Goal: Task Accomplishment & Management: Manage account settings

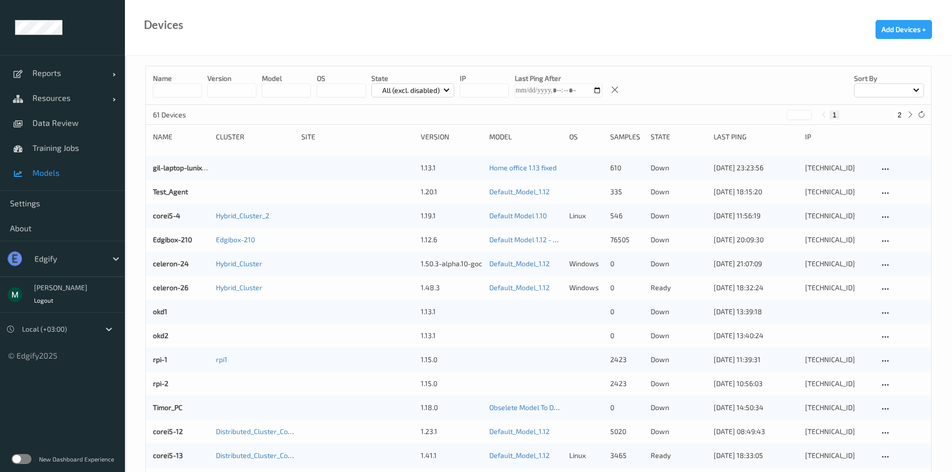
click at [41, 173] on span "Models" at bounding box center [73, 173] width 82 height 10
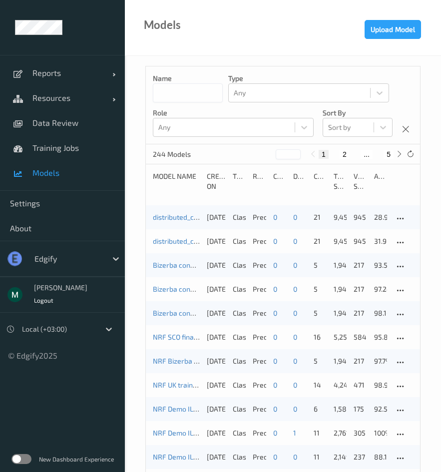
click at [153, 225] on div "distributed_cpu [DATE] 06:11 [DATE] 10:11 Auto Save [DATE] 12:20:26 Classifier …" at bounding box center [283, 217] width 274 height 24
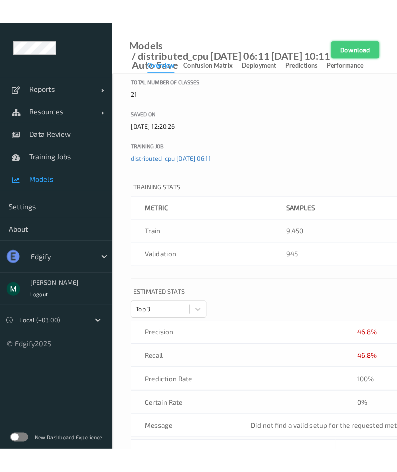
scroll to position [200, 0]
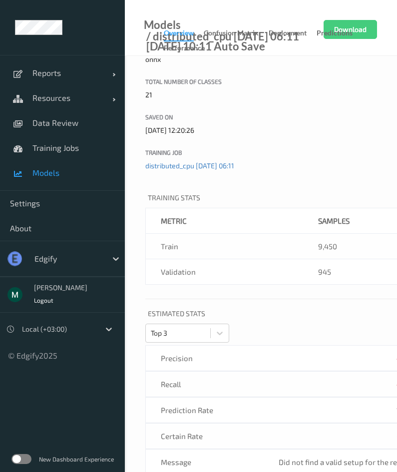
click at [207, 46] on link "Performance" at bounding box center [189, 48] width 51 height 14
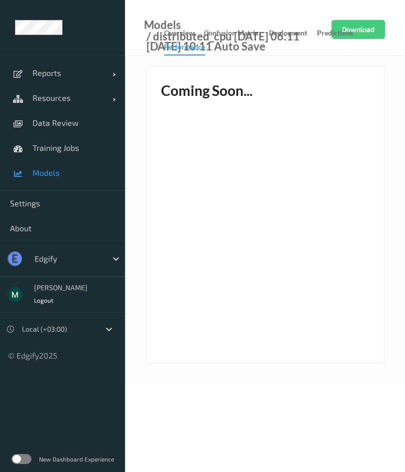
drag, startPoint x: 404, startPoint y: 64, endPoint x: 585, endPoint y: 58, distance: 181.1
click at [405, 58] on html "Reports Default Report Customized Report Resources Devices Clusters Sites Data …" at bounding box center [202, 236] width 405 height 472
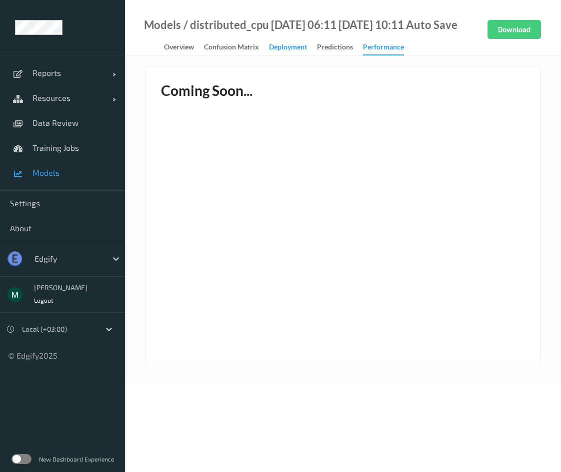
click at [296, 51] on div "Deployment" at bounding box center [288, 48] width 38 height 12
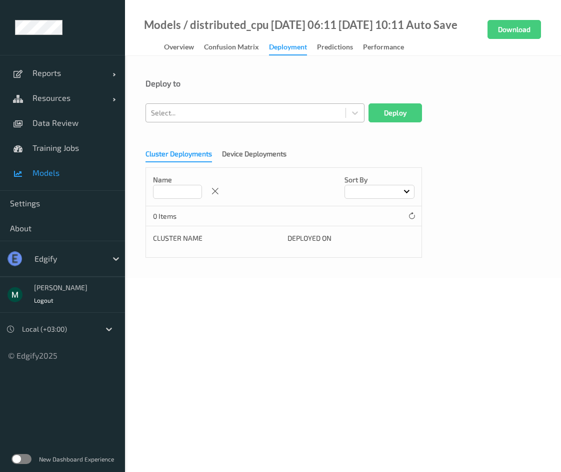
click at [245, 118] on div at bounding box center [245, 113] width 189 height 12
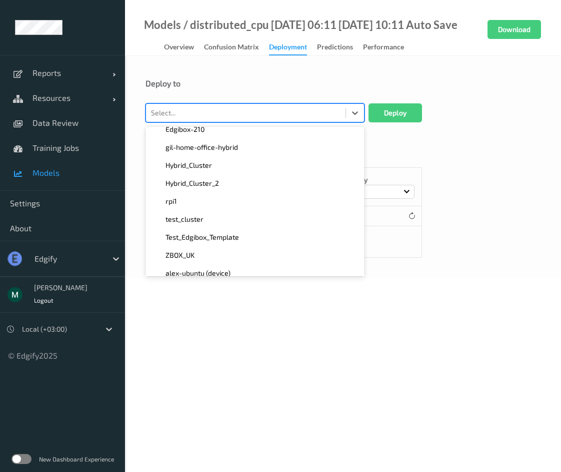
scroll to position [150, 0]
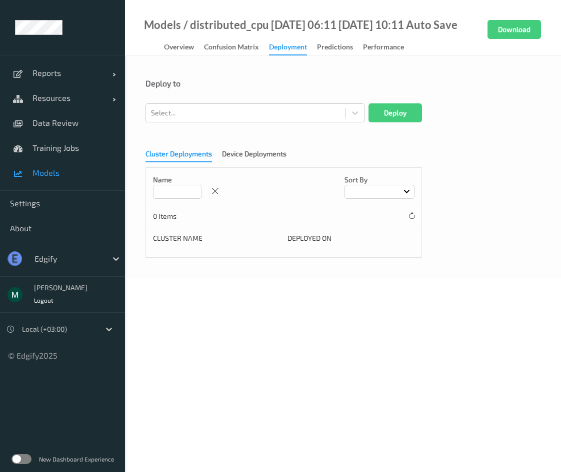
click at [147, 280] on body "Reports Default Report Customized Report Resources Devices Clusters Sites Data …" at bounding box center [280, 236] width 561 height 472
click at [17, 467] on div "New Dashboard Experience" at bounding box center [62, 459] width 125 height 26
click at [21, 461] on label at bounding box center [21, 459] width 20 height 10
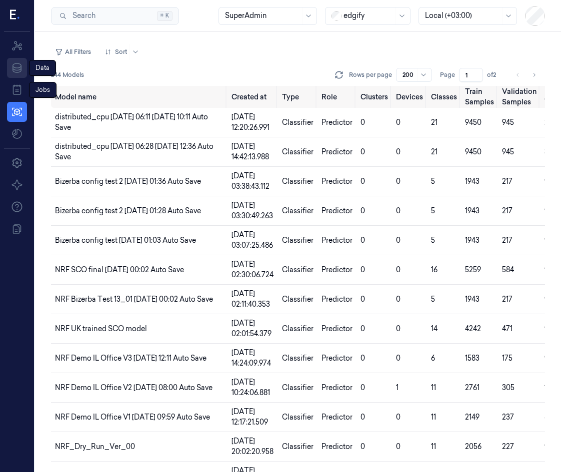
click at [17, 61] on link "Data" at bounding box center [17, 68] width 20 height 20
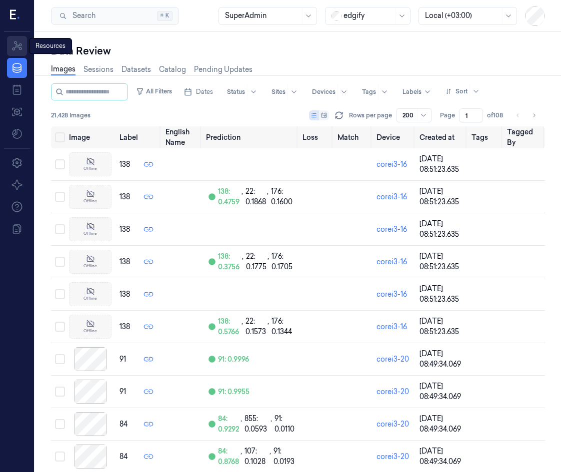
click at [16, 46] on icon at bounding box center [17, 46] width 12 height 12
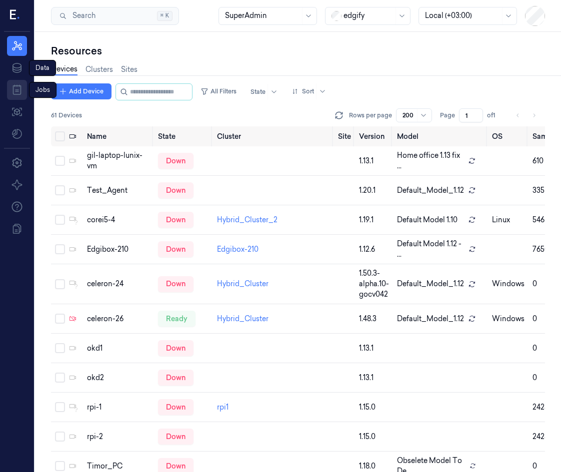
click at [14, 87] on icon at bounding box center [17, 90] width 12 height 12
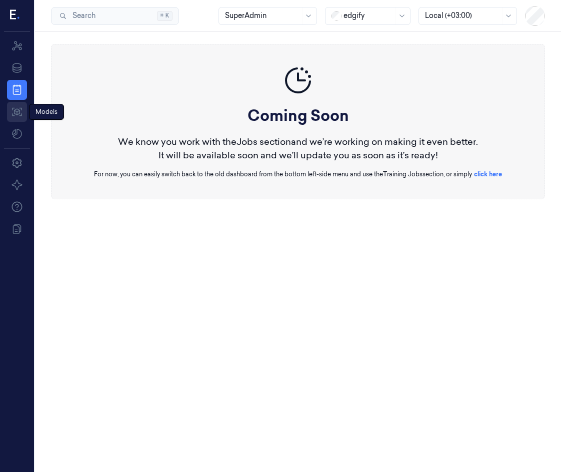
click at [20, 110] on icon at bounding box center [17, 112] width 12 height 12
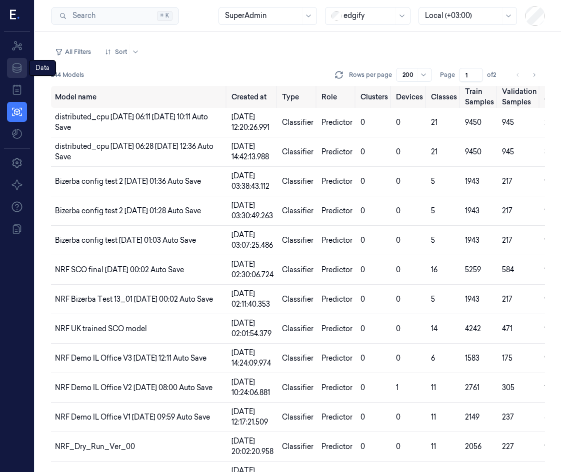
click at [18, 72] on icon at bounding box center [16, 68] width 9 height 10
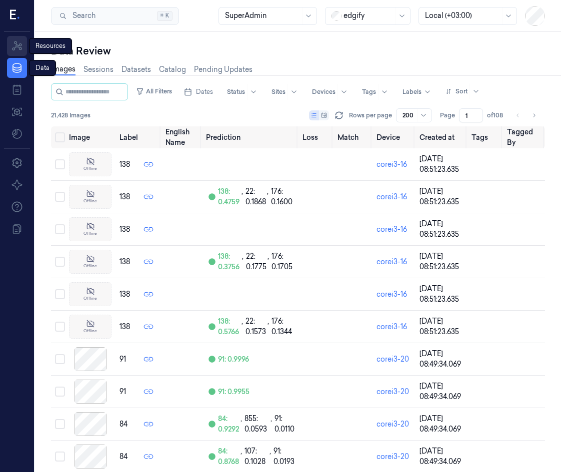
click at [19, 50] on icon at bounding box center [17, 46] width 12 height 12
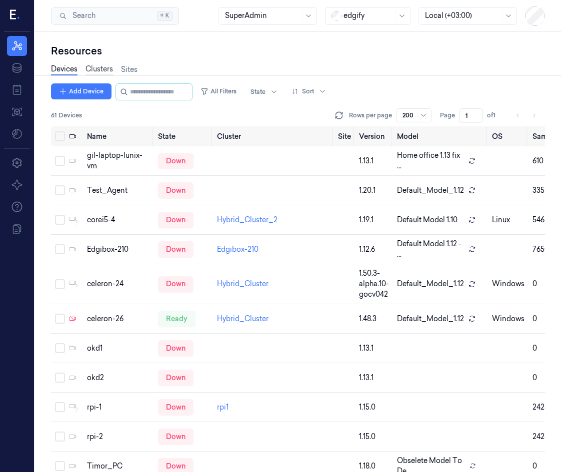
click at [97, 71] on link "Clusters" at bounding box center [98, 69] width 27 height 11
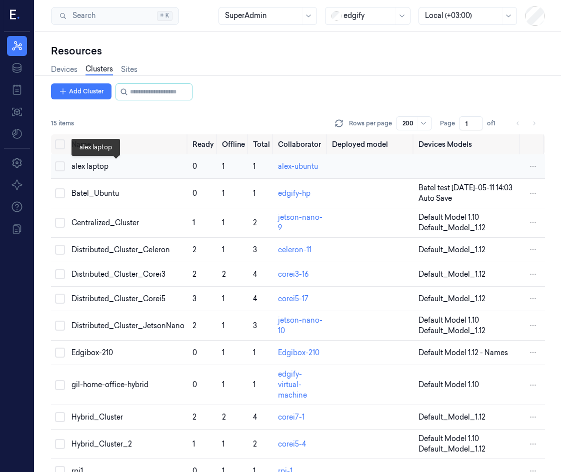
click at [99, 161] on div "alex laptop" at bounding box center [127, 166] width 113 height 10
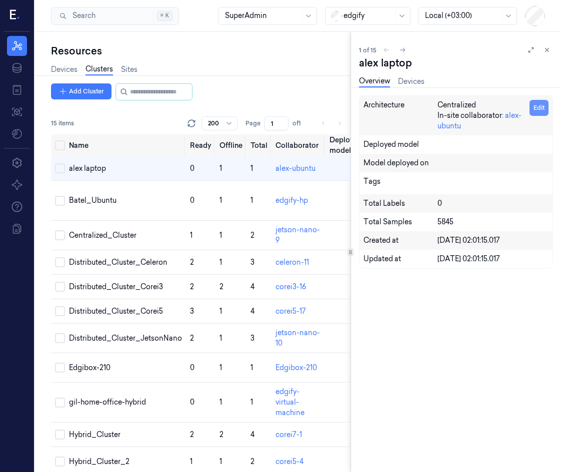
click at [534, 105] on button "Edit" at bounding box center [538, 108] width 19 height 16
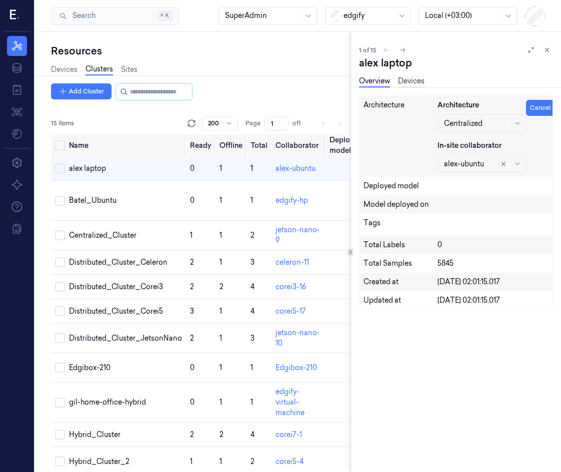
click at [399, 84] on link "Devices" at bounding box center [411, 81] width 26 height 11
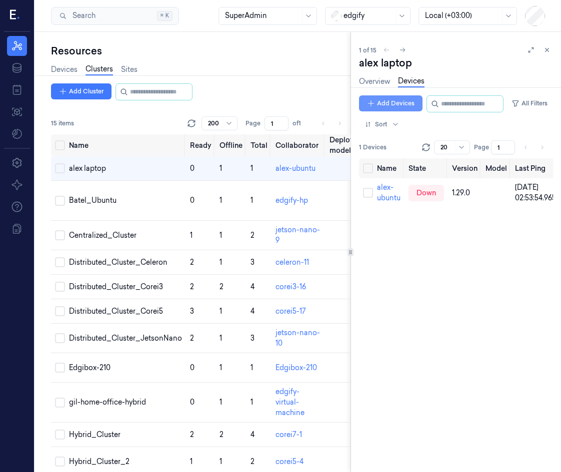
click at [395, 107] on button "Add Devices" at bounding box center [390, 103] width 63 height 16
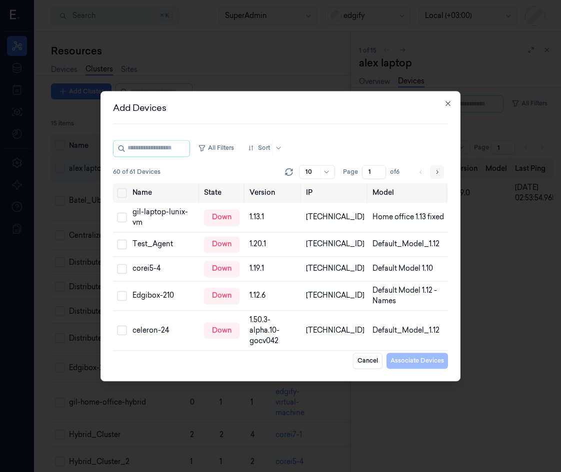
click at [438, 171] on icon "Go to next page" at bounding box center [437, 172] width 6 height 8
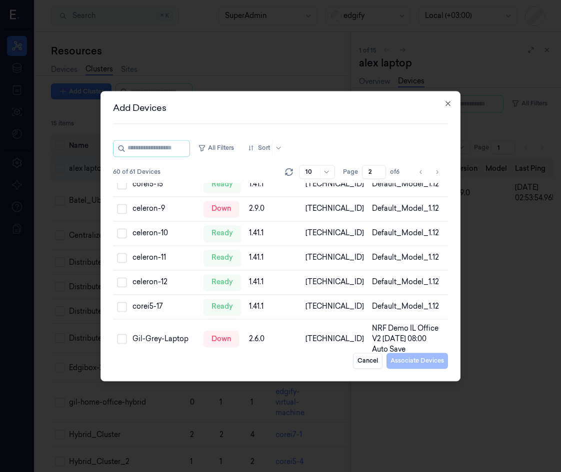
scroll to position [125, 0]
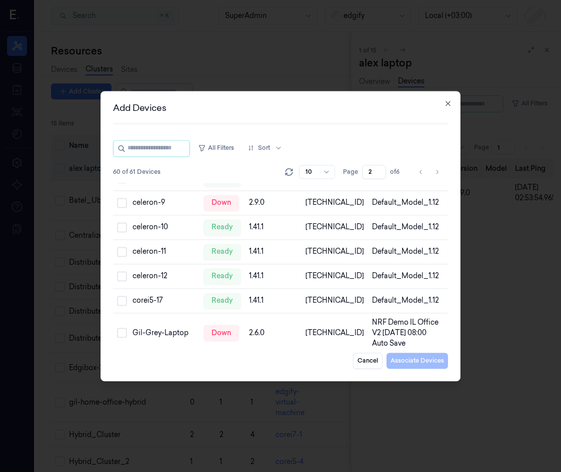
click at [332, 172] on div at bounding box center [327, 172] width 10 height 8
click at [325, 175] on div at bounding box center [326, 171] width 12 height 13
click at [441, 170] on button "Go to next page" at bounding box center [437, 172] width 14 height 14
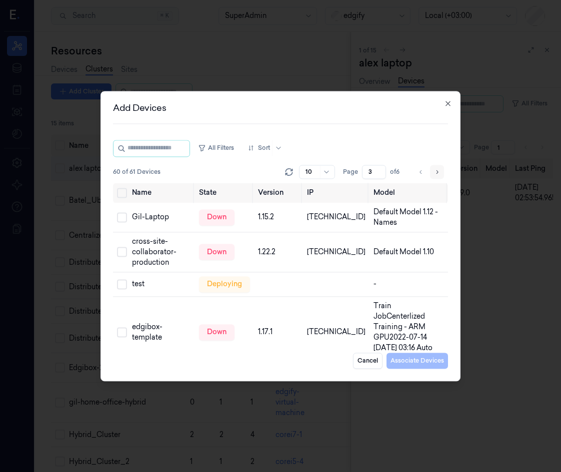
click at [435, 171] on icon "Go to next page" at bounding box center [437, 172] width 6 height 8
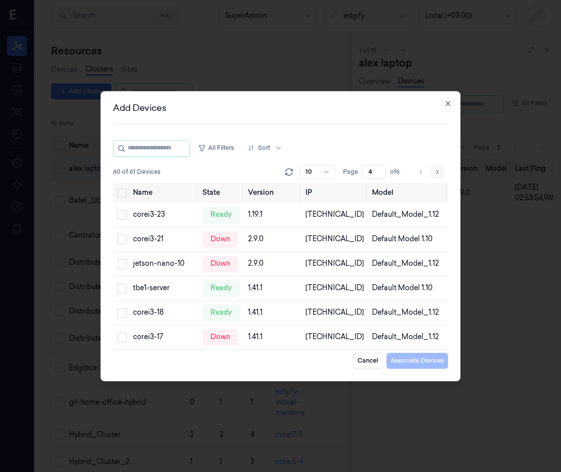
click at [435, 171] on icon "Go to next page" at bounding box center [437, 172] width 6 height 8
type input "5"
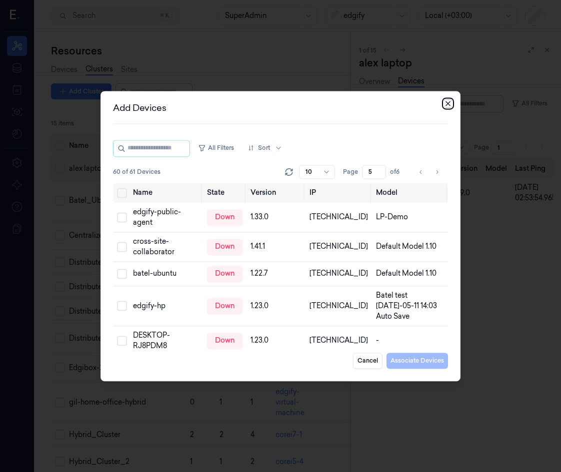
click at [449, 100] on icon "button" at bounding box center [448, 103] width 8 height 8
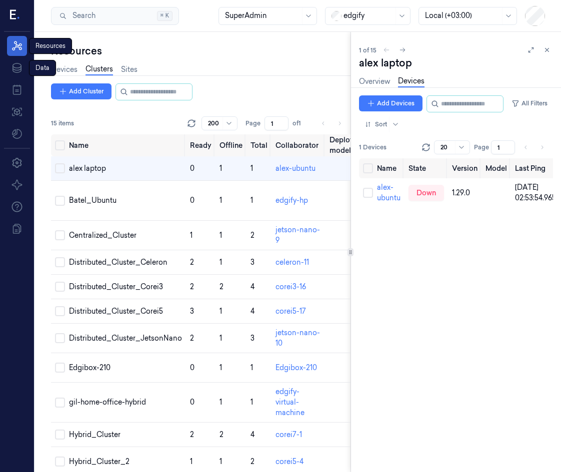
click at [17, 40] on icon at bounding box center [17, 46] width 12 height 12
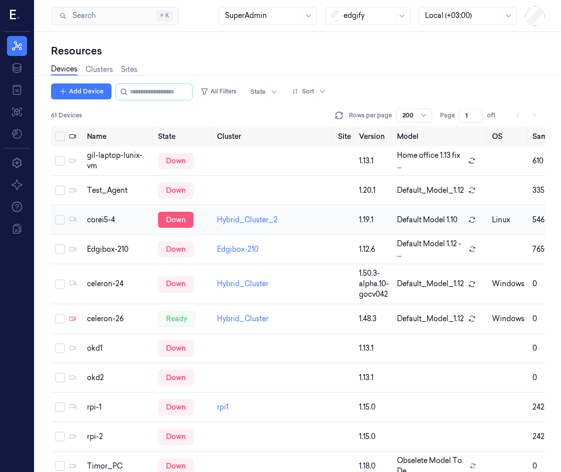
scroll to position [150, 0]
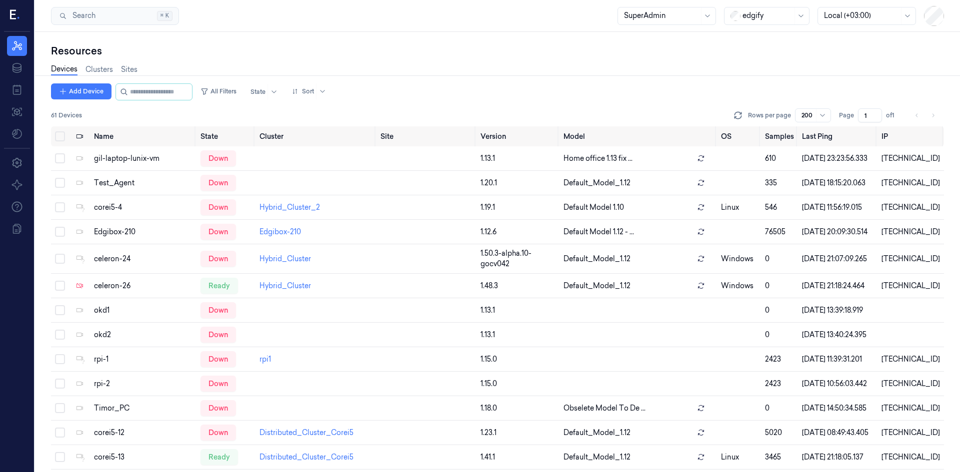
click at [13, 411] on div "Resources Data Jobs Models Settings About Support Documentation" at bounding box center [17, 252] width 34 height 440
